Goal: Check status: Check status

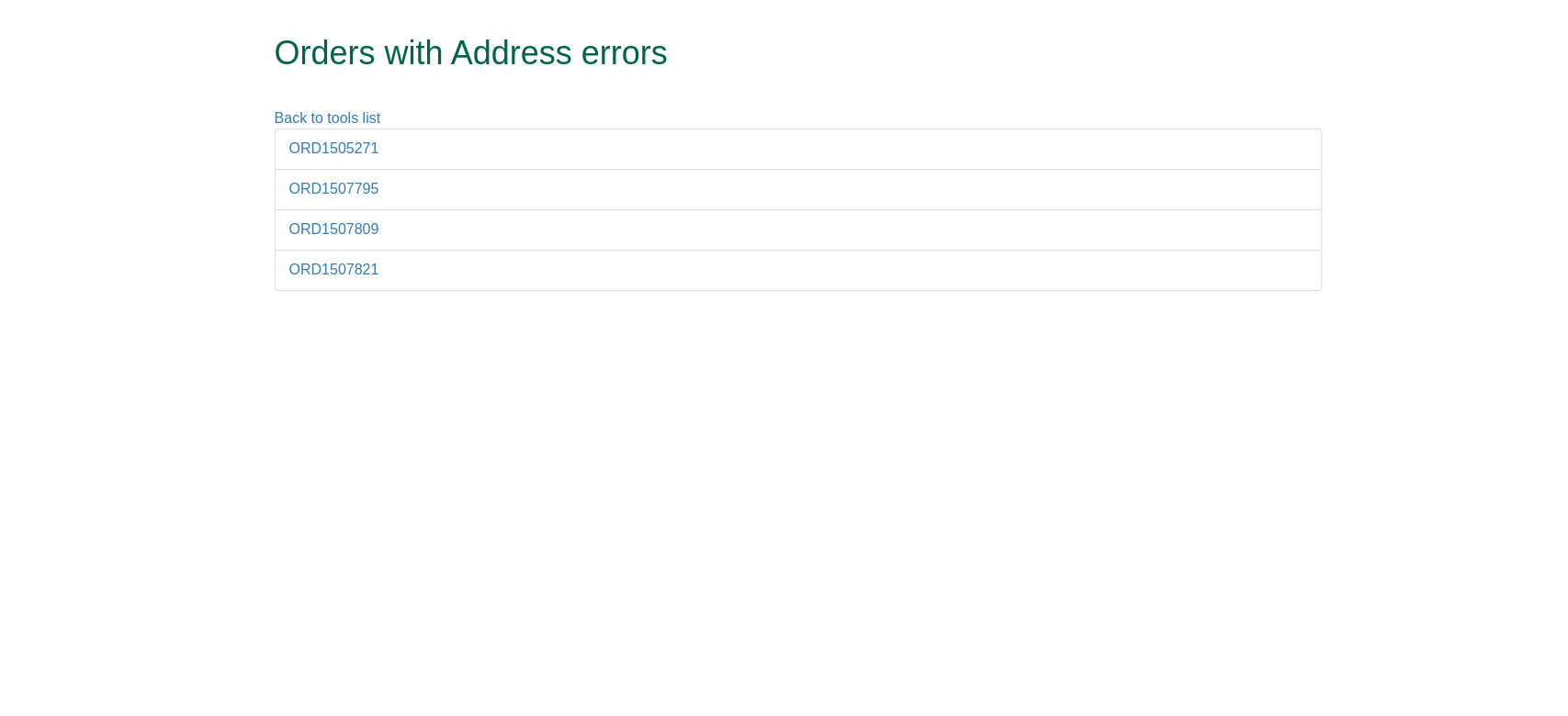
click at [331, 127] on div "Back to tools list" at bounding box center [798, 119] width 1075 height 21
click at [342, 143] on link "ORD1505271" at bounding box center [334, 149] width 90 height 15
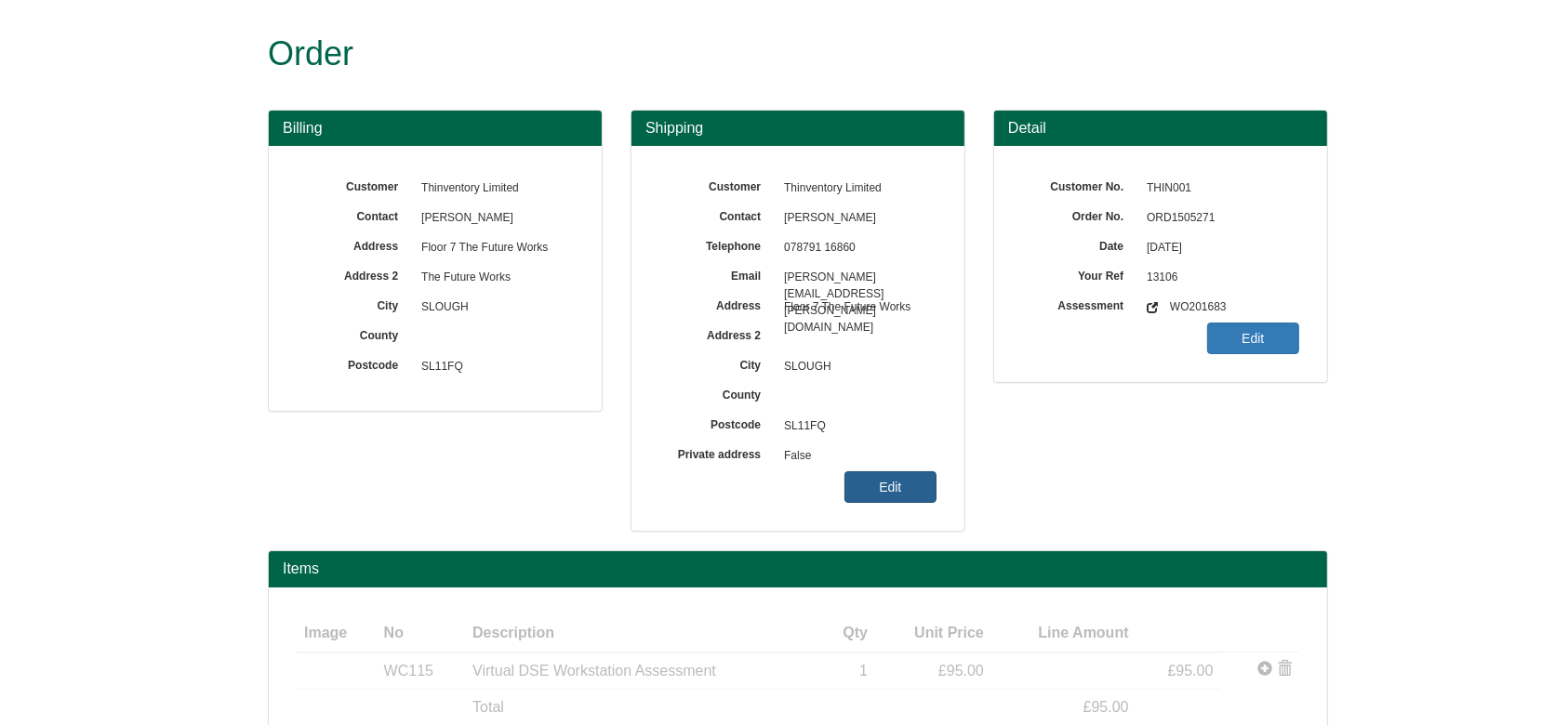
click at [880, 479] on link "Edit" at bounding box center [890, 487] width 92 height 32
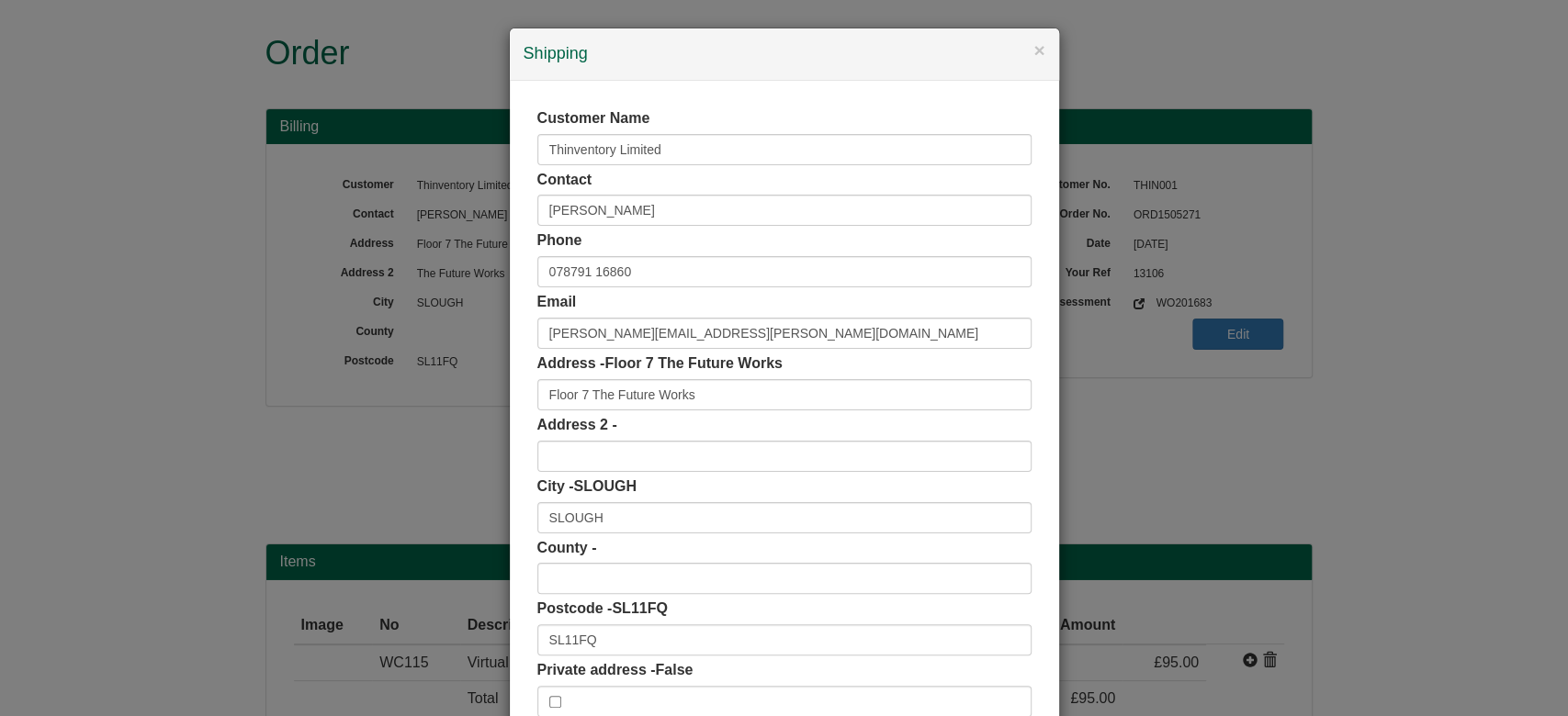
scroll to position [115, 0]
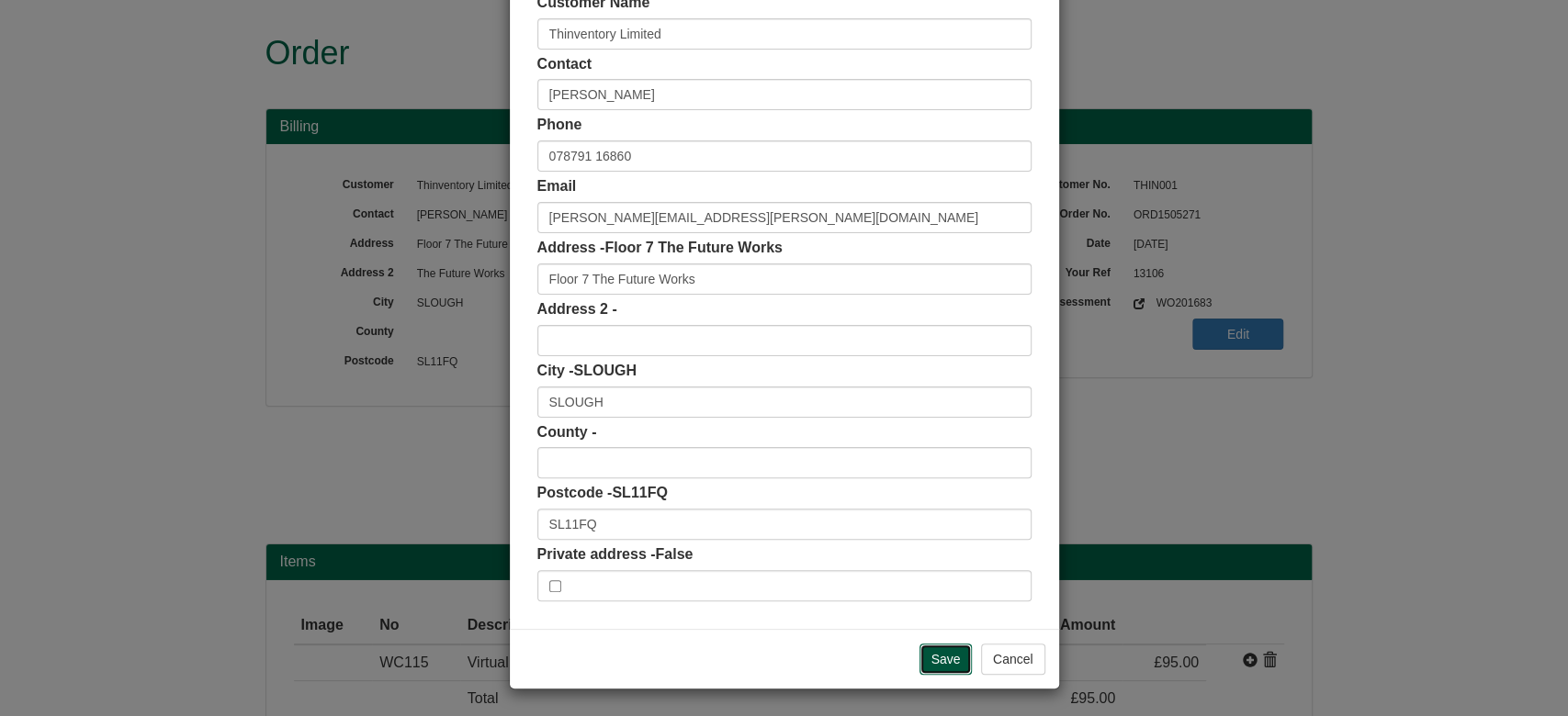
click at [923, 659] on input "Save" at bounding box center [946, 659] width 53 height 31
